Goal: Task Accomplishment & Management: Complete application form

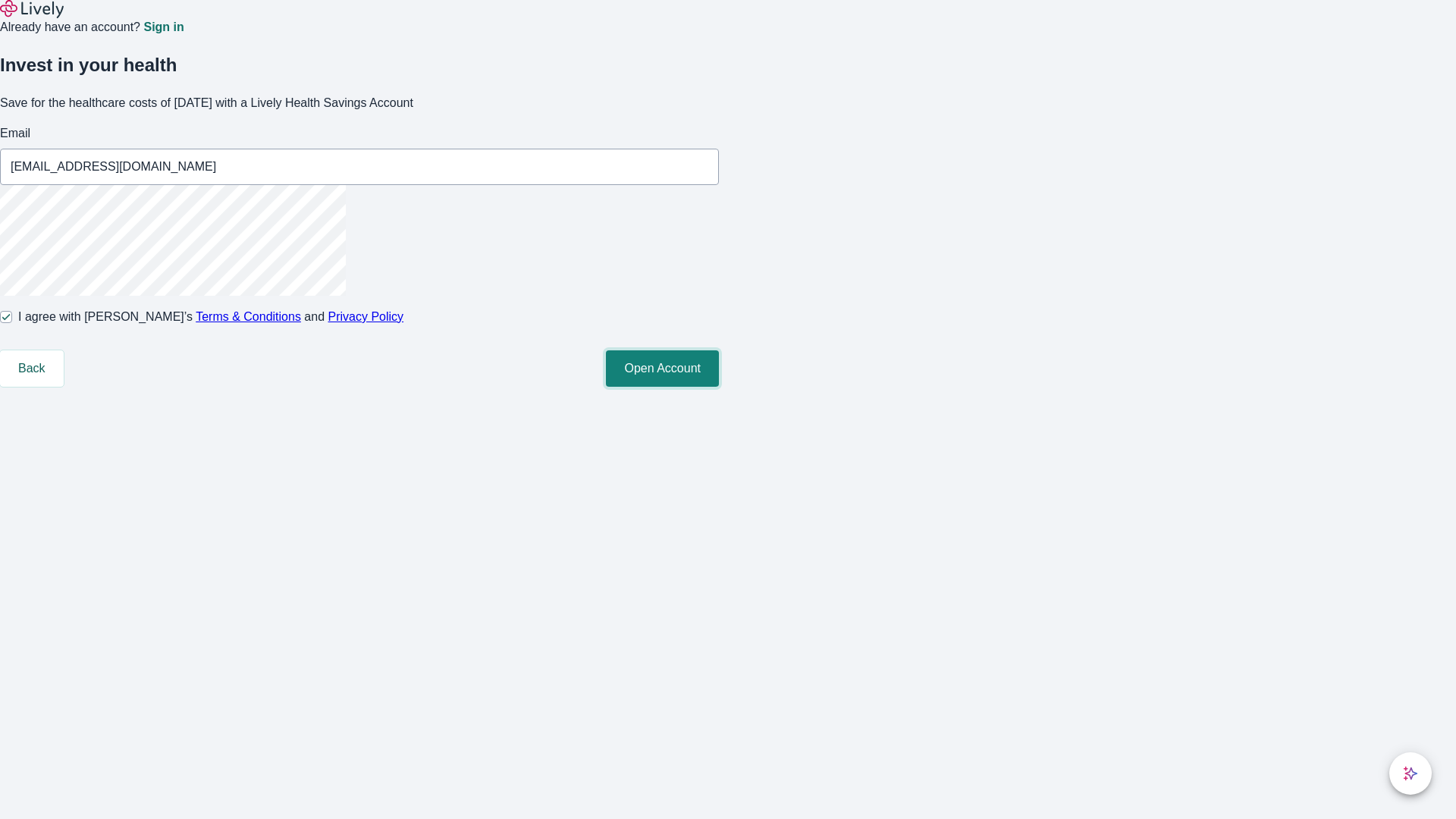
click at [719, 387] on button "Open Account" at bounding box center [663, 368] width 113 height 36
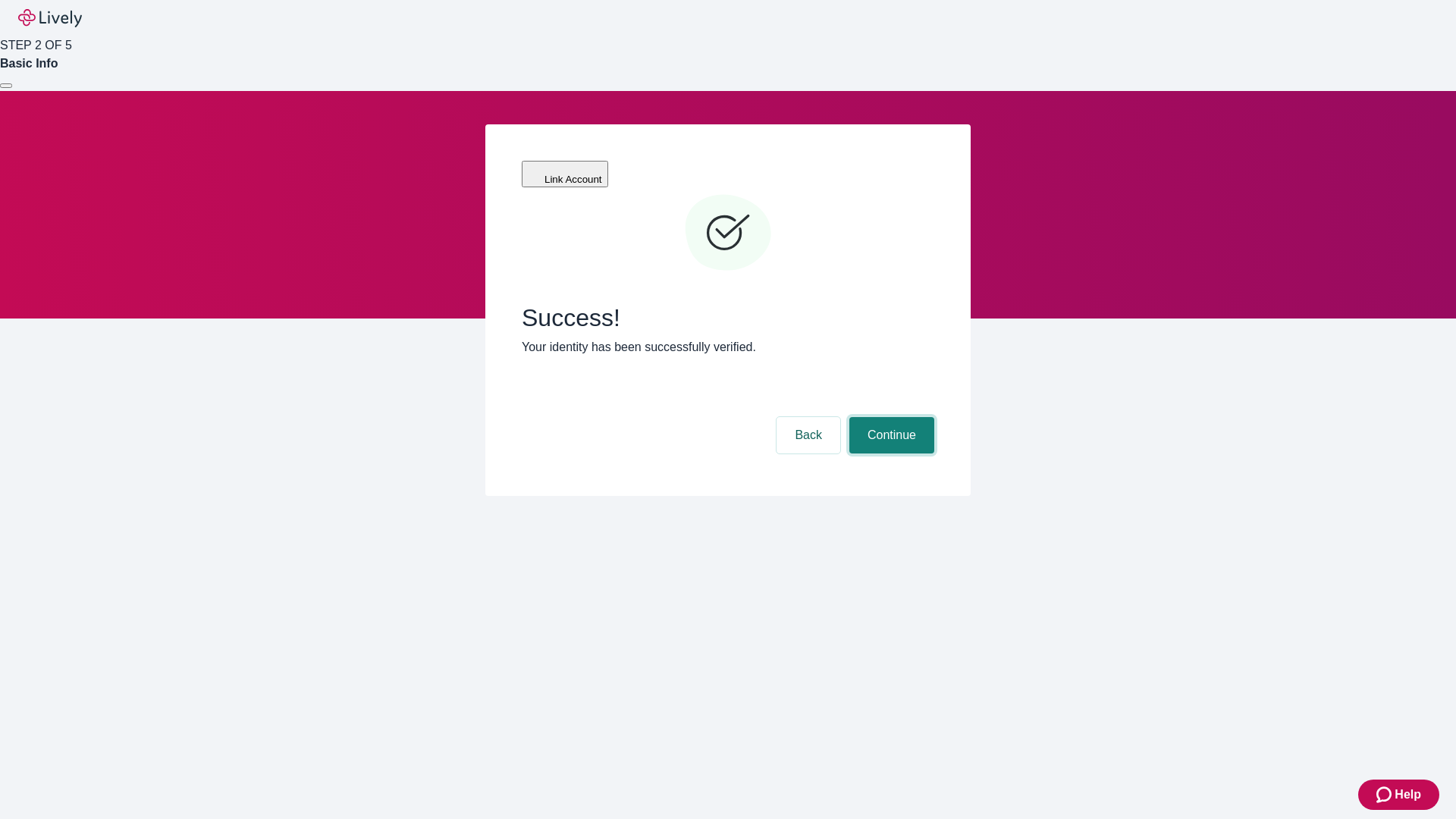
click at [889, 417] on button "Continue" at bounding box center [892, 435] width 85 height 36
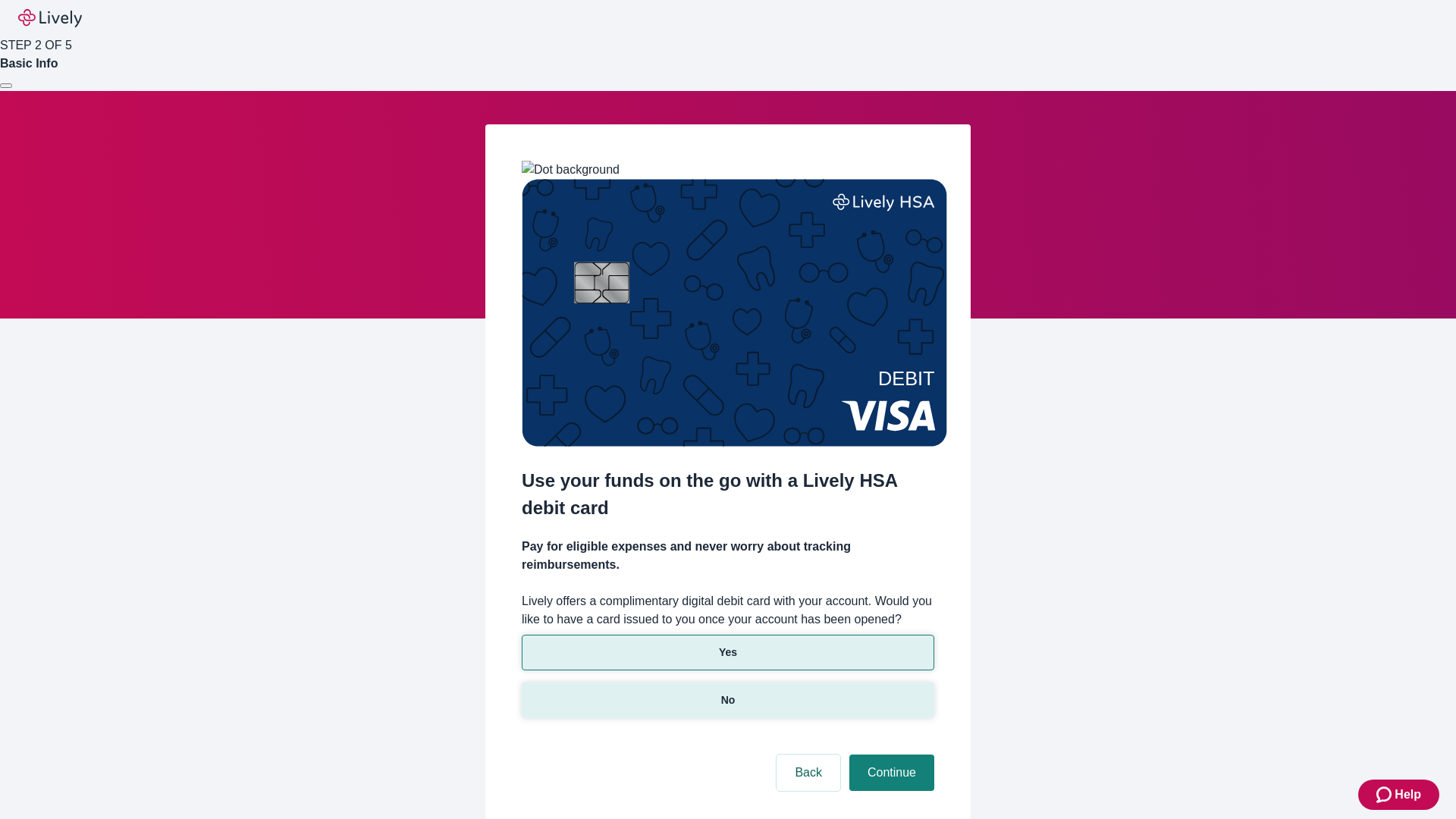
click at [727, 692] on p "No" at bounding box center [728, 700] width 15 height 16
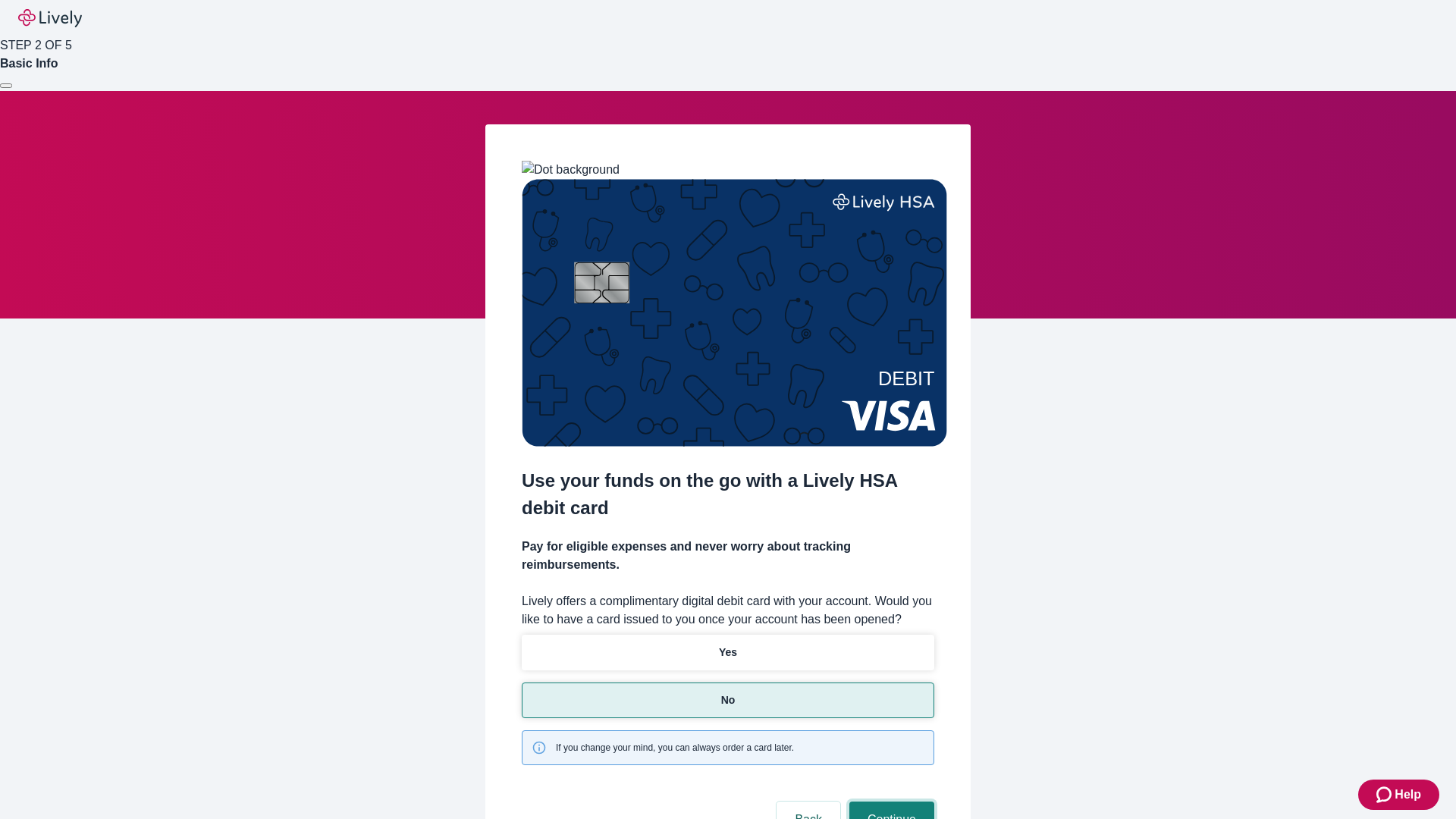
click at [889, 802] on button "Continue" at bounding box center [892, 820] width 85 height 36
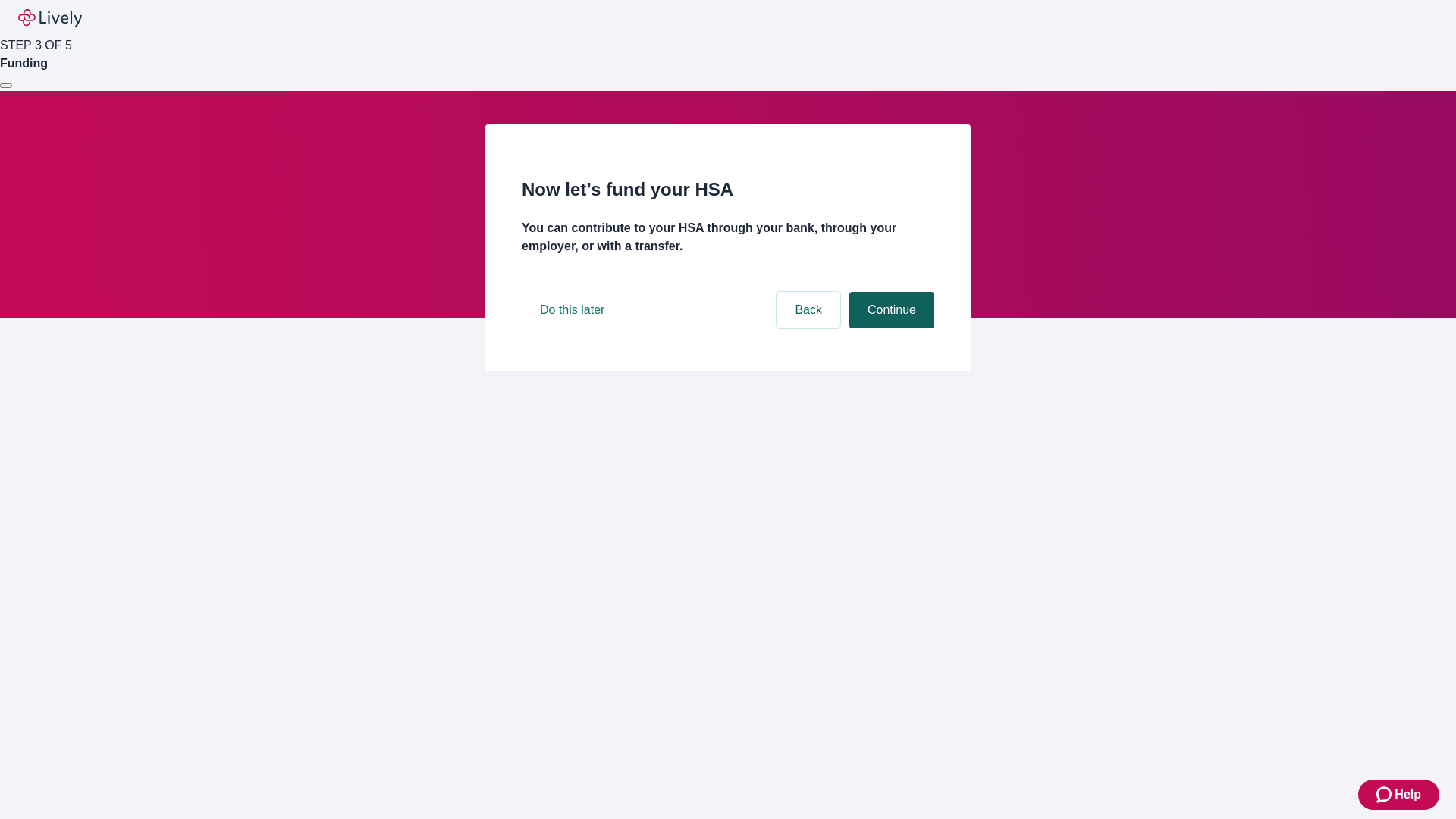
click at [889, 329] on button "Continue" at bounding box center [892, 310] width 85 height 36
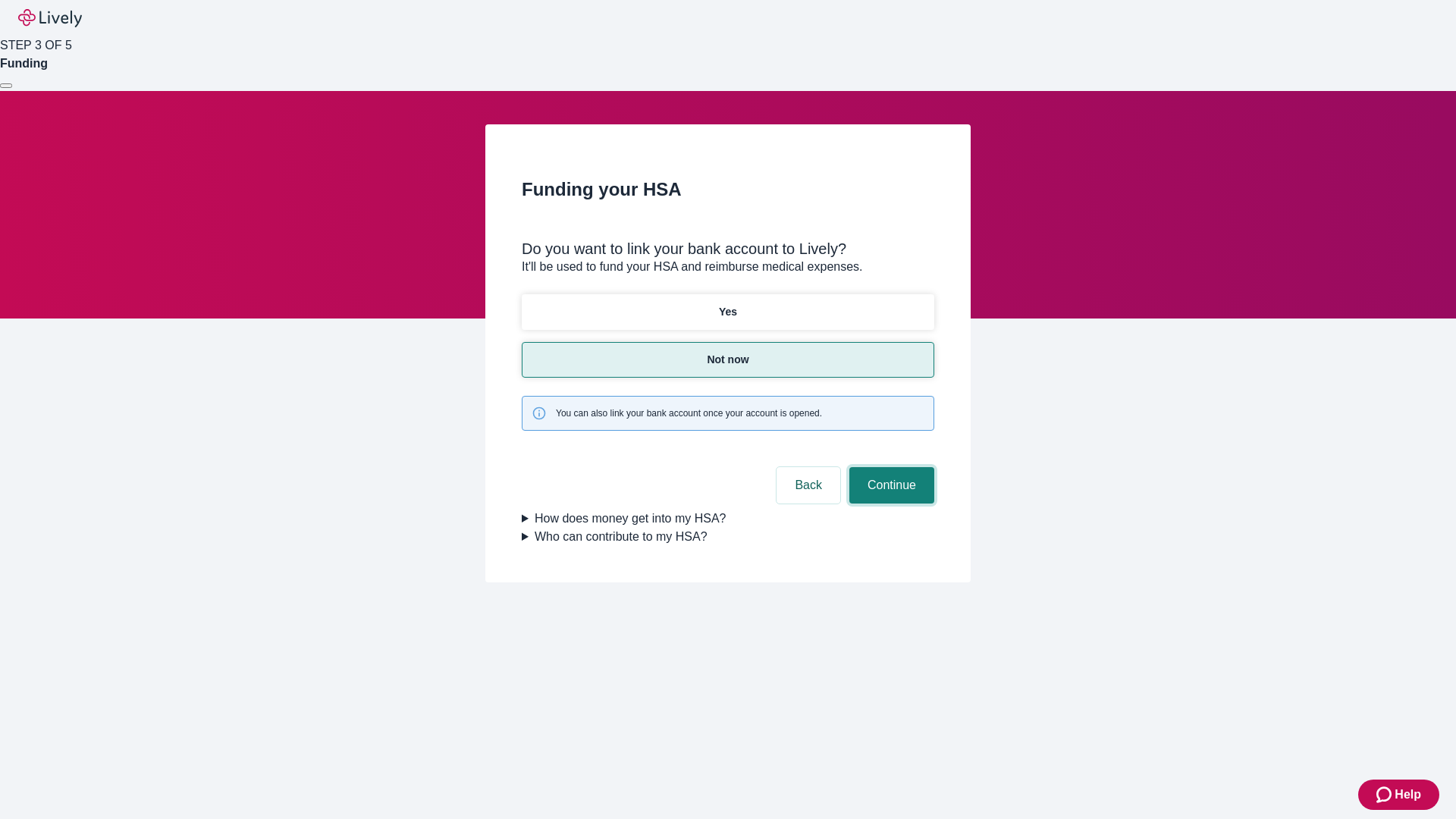
click at [889, 467] on button "Continue" at bounding box center [892, 485] width 85 height 36
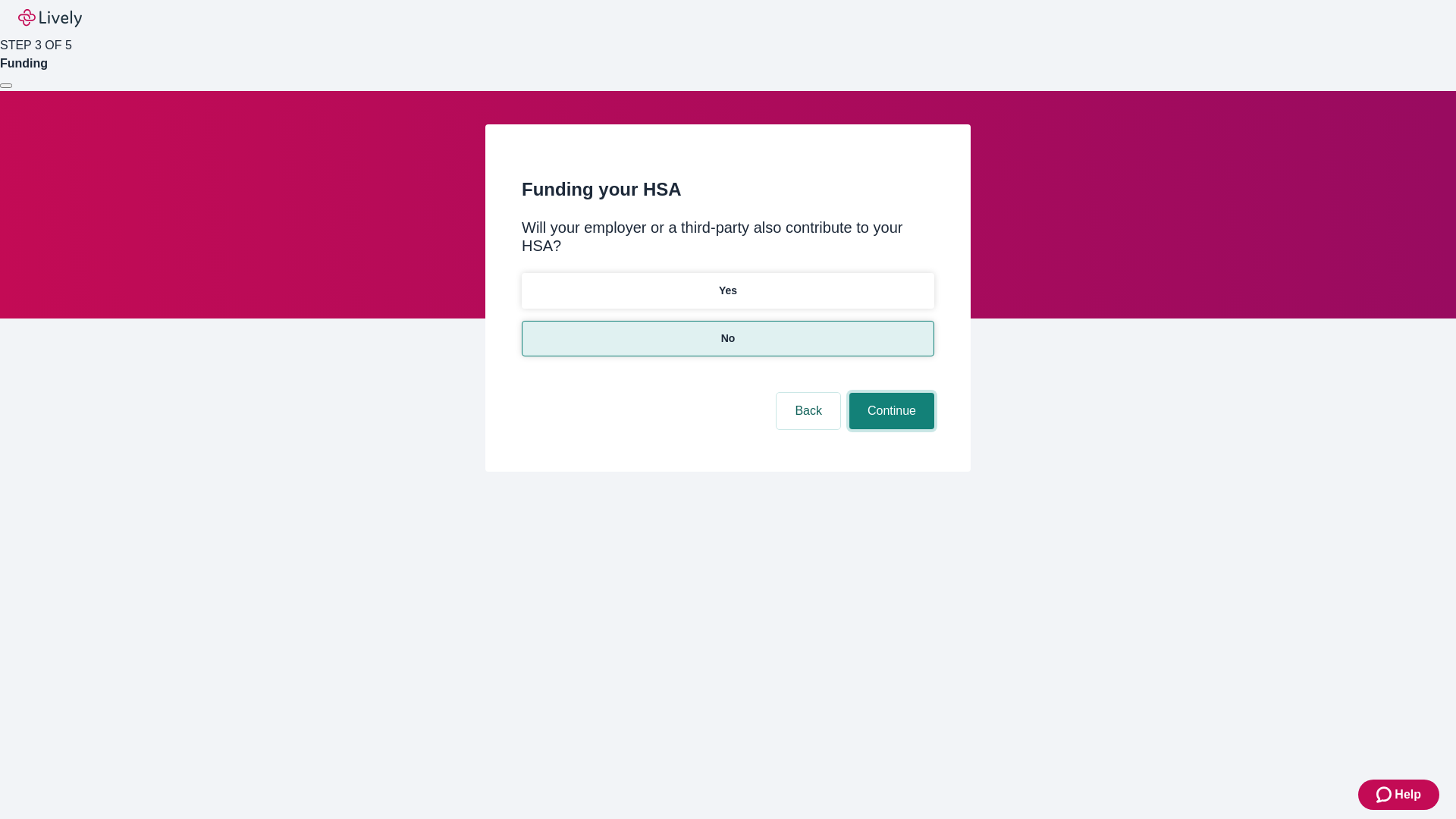
click at [889, 393] on button "Continue" at bounding box center [892, 411] width 85 height 36
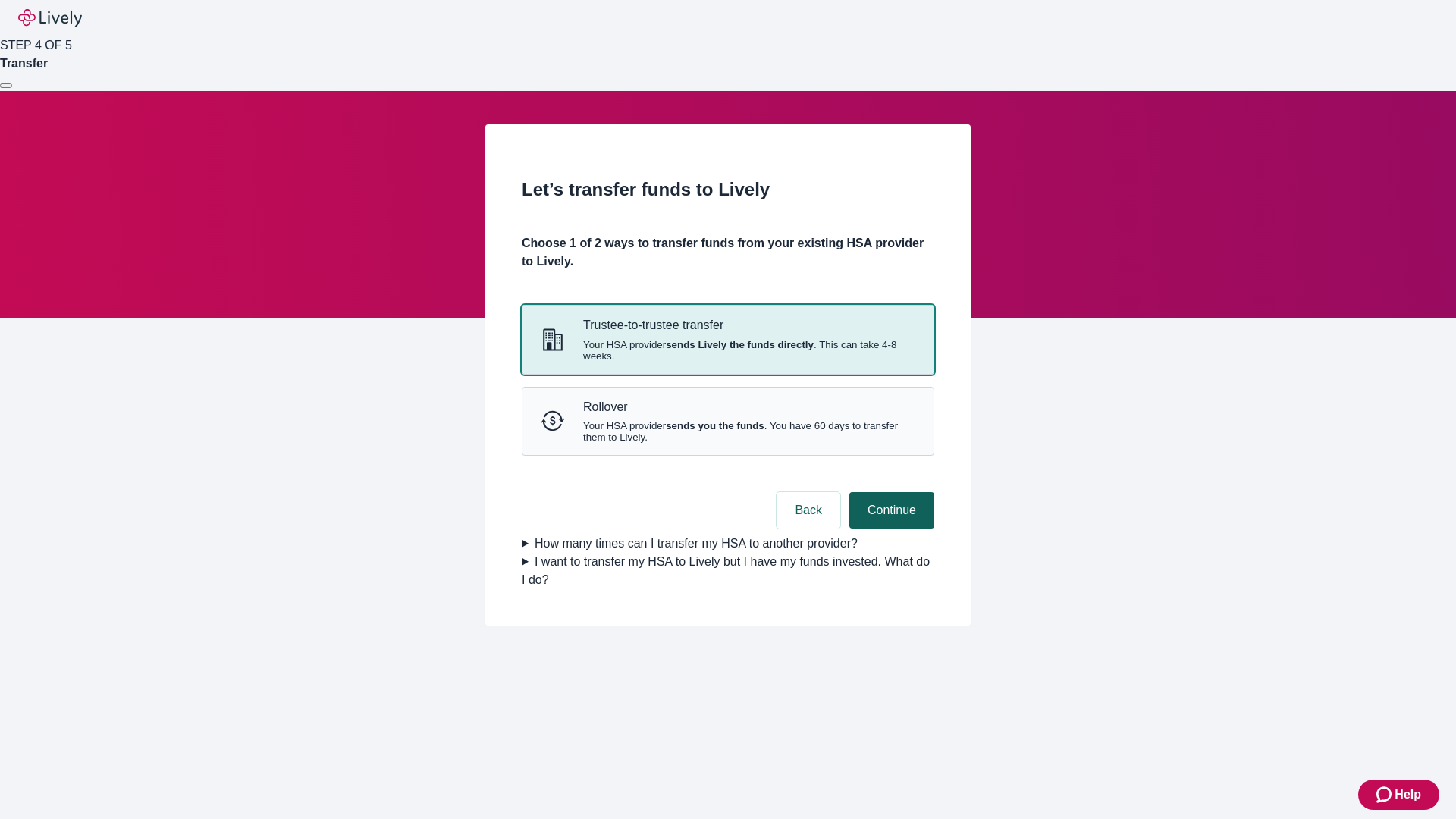
click at [727, 350] on strong "sends Lively the funds directly" at bounding box center [739, 344] width 148 height 12
click at [889, 529] on button "Continue" at bounding box center [892, 510] width 85 height 36
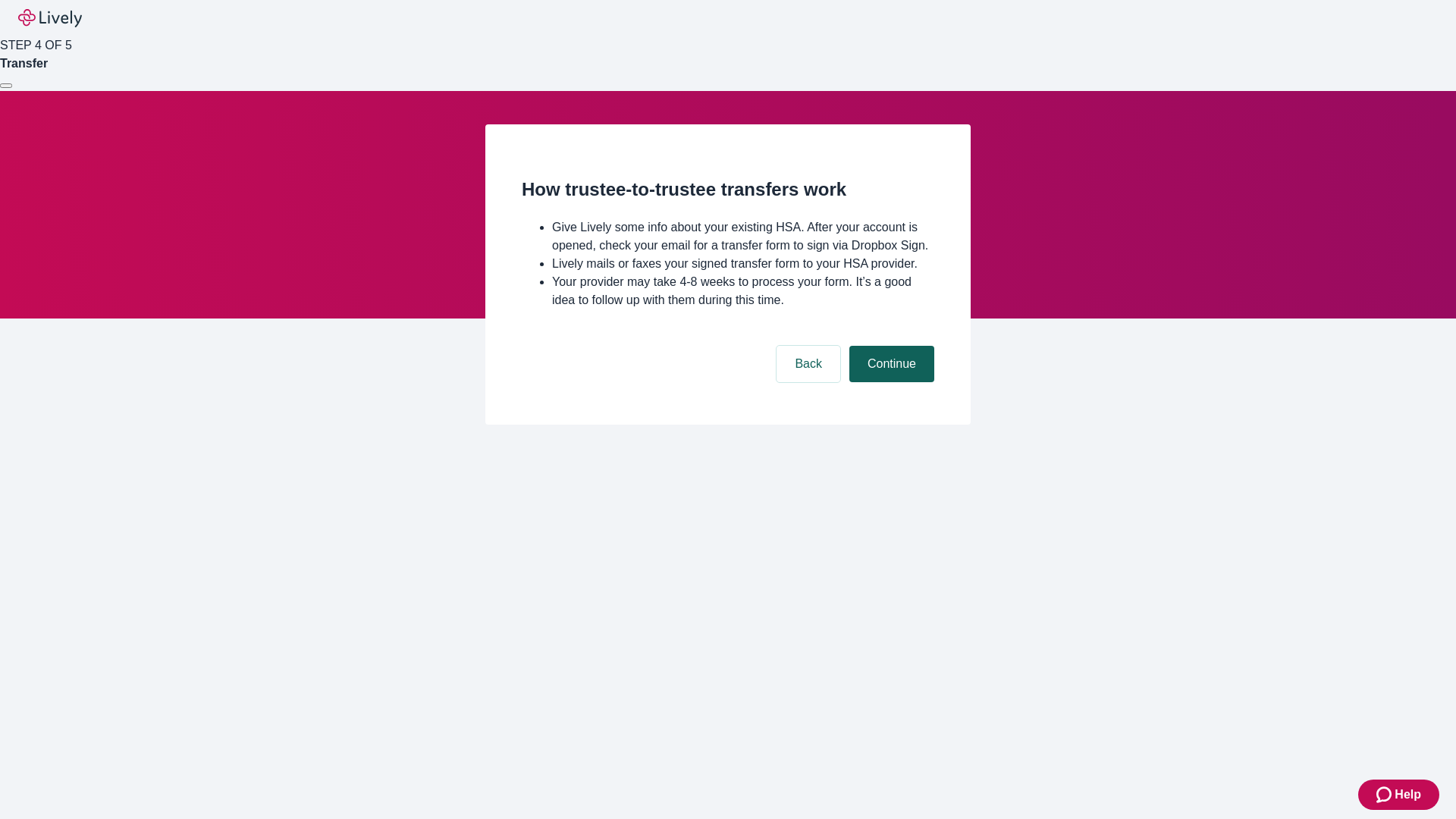
click at [889, 382] on button "Continue" at bounding box center [892, 363] width 85 height 36
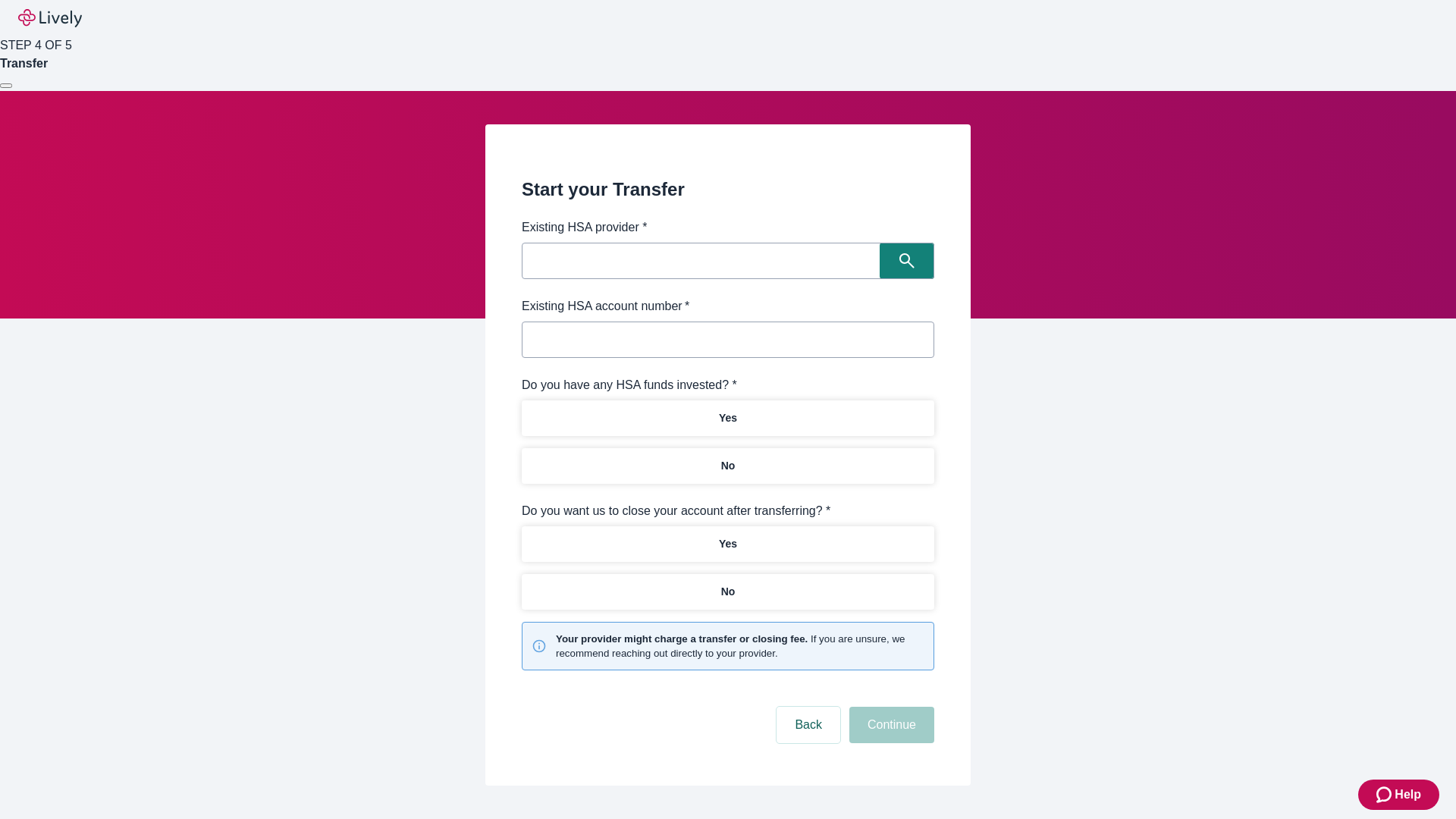
type input "Other"
